Goal: Navigation & Orientation: Find specific page/section

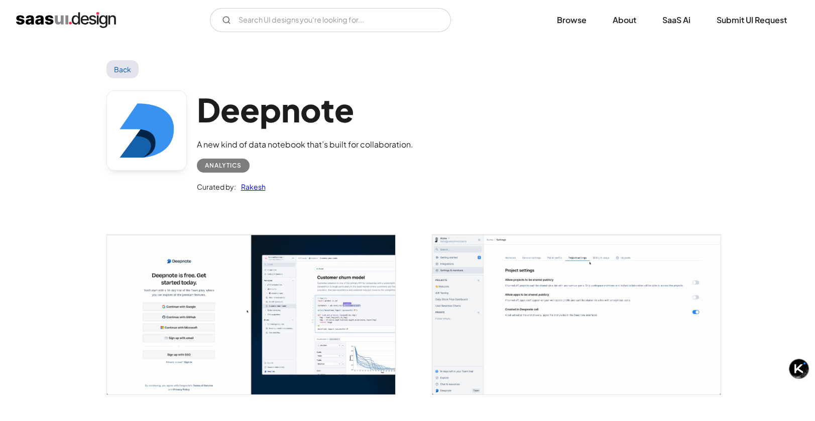
drag, startPoint x: 219, startPoint y: 164, endPoint x: 263, endPoint y: 161, distance: 43.8
click at [218, 165] on div "Analytics" at bounding box center [223, 166] width 37 height 12
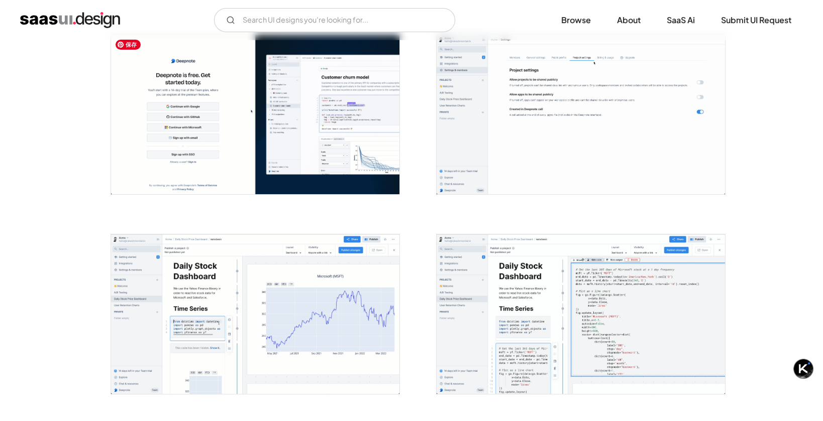
scroll to position [251, 0]
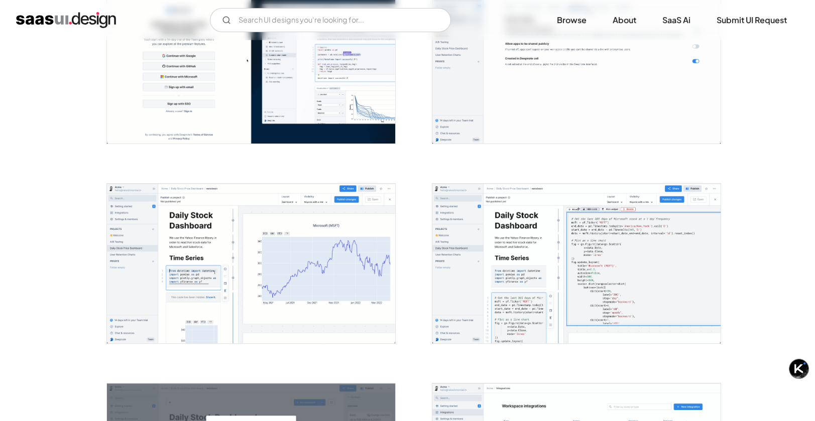
click at [501, 126] on img "open lightbox" at bounding box center [576, 64] width 288 height 160
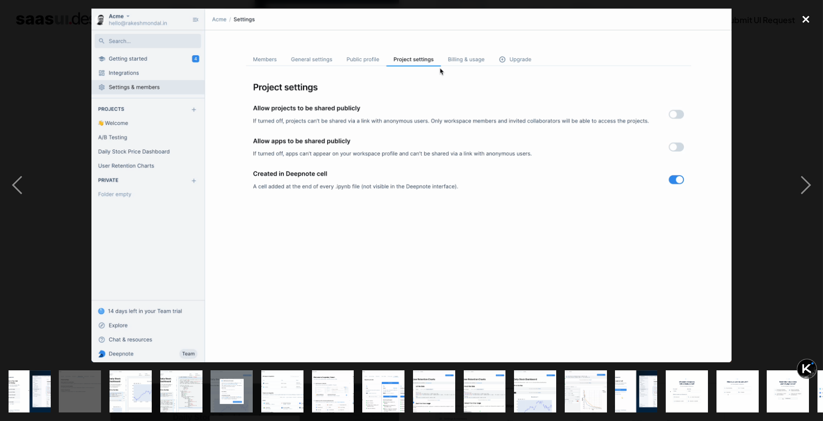
drag, startPoint x: 799, startPoint y: 25, endPoint x: 806, endPoint y: 22, distance: 7.6
click at [802, 24] on div "close lightbox" at bounding box center [805, 20] width 34 height 22
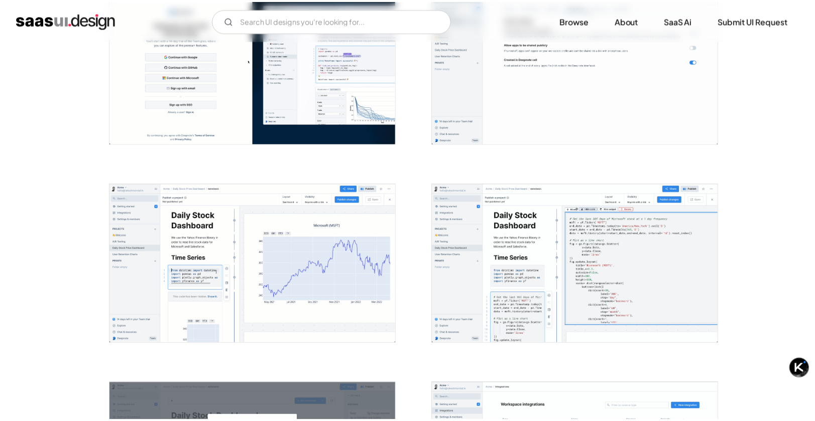
scroll to position [235, 0]
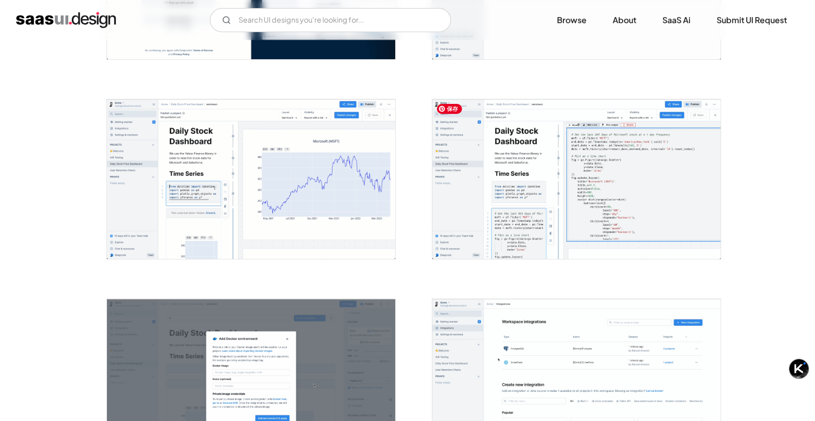
click at [523, 187] on img "open lightbox" at bounding box center [576, 179] width 288 height 160
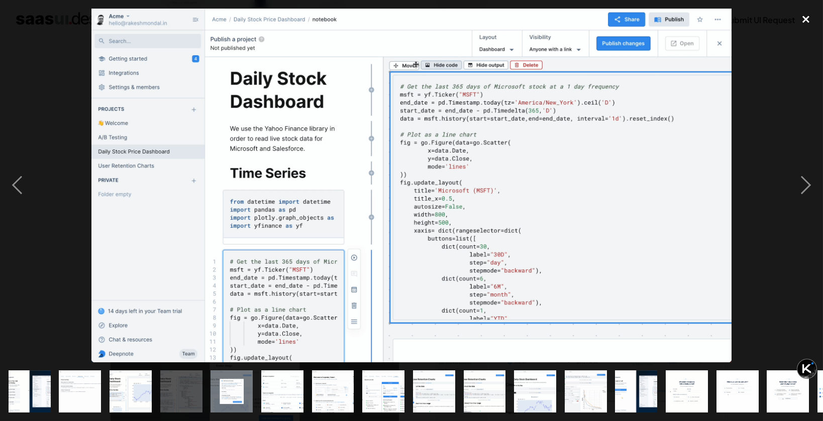
click at [801, 12] on div "close lightbox" at bounding box center [805, 20] width 34 height 22
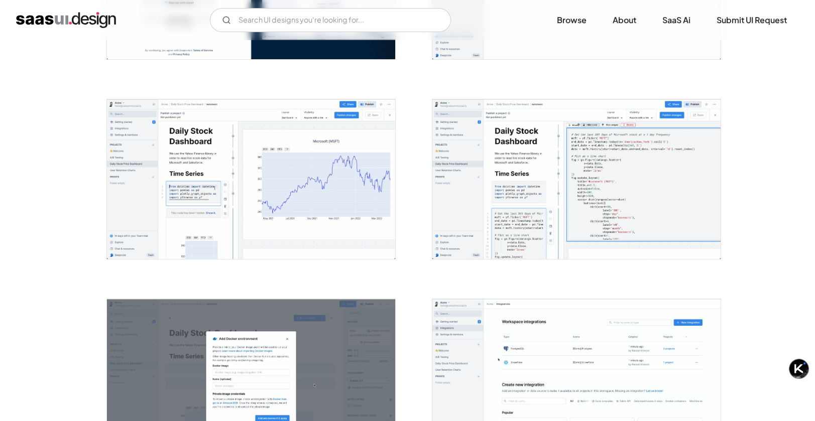
drag, startPoint x: 771, startPoint y: 139, endPoint x: 767, endPoint y: 142, distance: 5.2
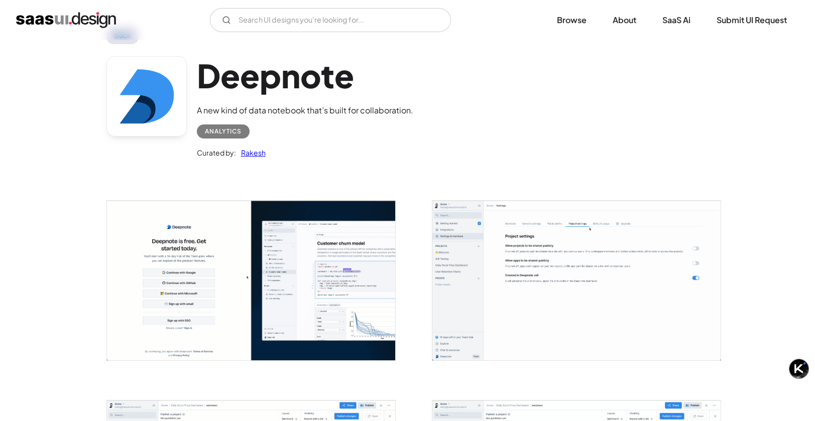
scroll to position [0, 0]
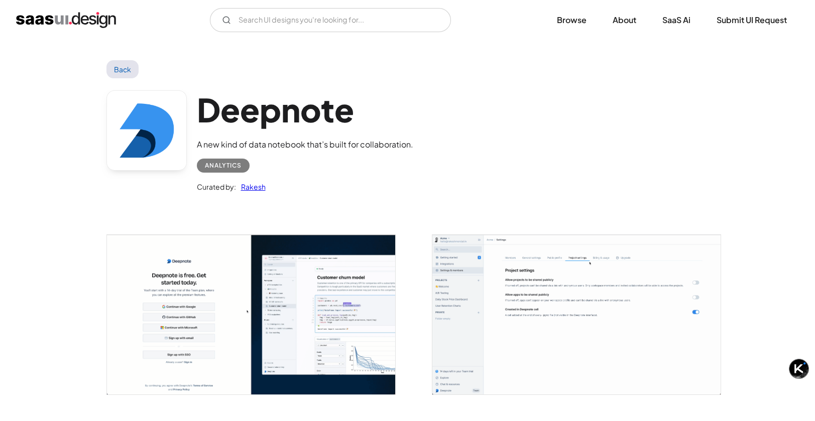
click at [139, 131] on link at bounding box center [146, 130] width 80 height 80
